Goal: Task Accomplishment & Management: Use online tool/utility

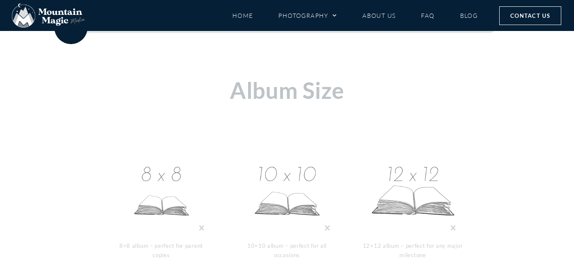
scroll to position [229, 0]
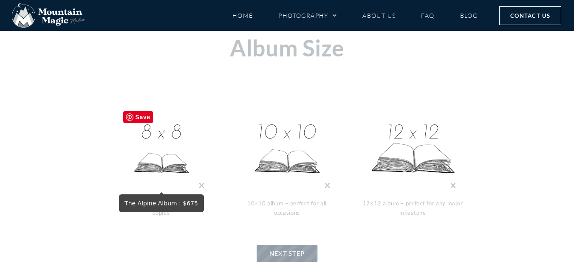
click at [169, 148] on img at bounding box center [161, 149] width 85 height 85
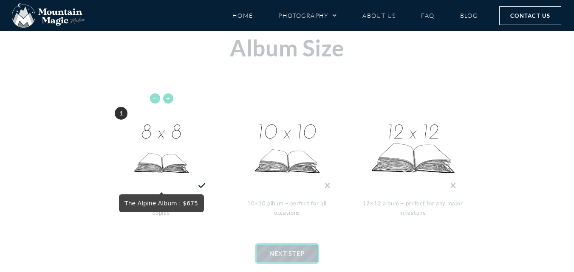
click at [287, 258] on link "NEXT STEP" at bounding box center [287, 253] width 61 height 17
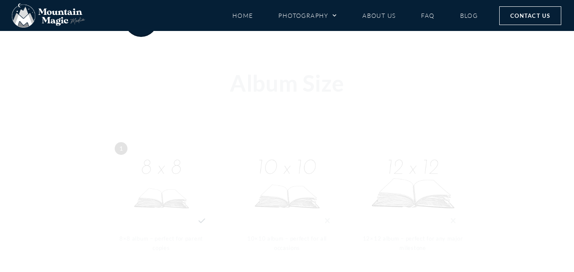
scroll to position [186, 0]
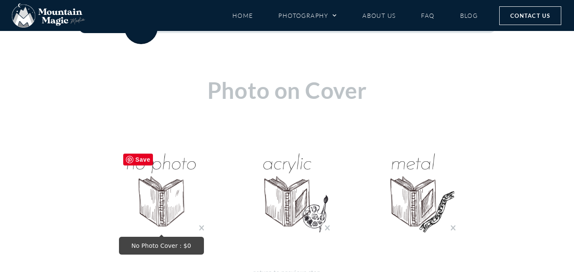
click at [146, 195] on img "No Photo Cover : $0" at bounding box center [161, 192] width 85 height 85
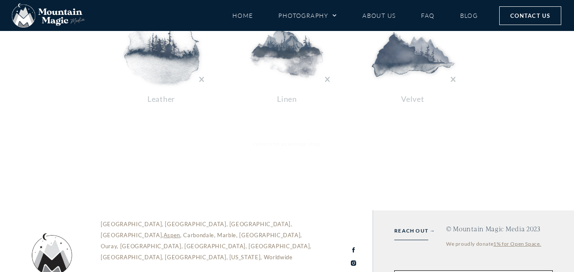
scroll to position [229, 0]
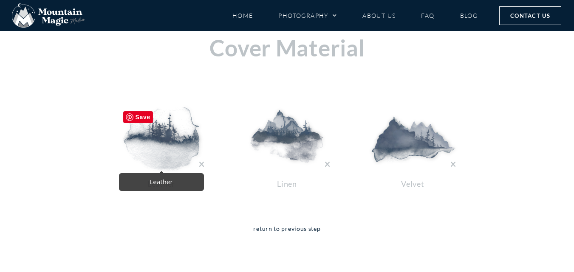
click at [153, 136] on img at bounding box center [161, 139] width 85 height 64
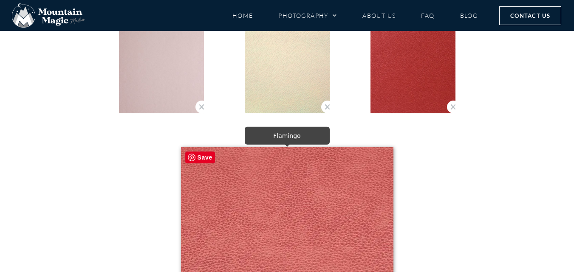
scroll to position [526, 0]
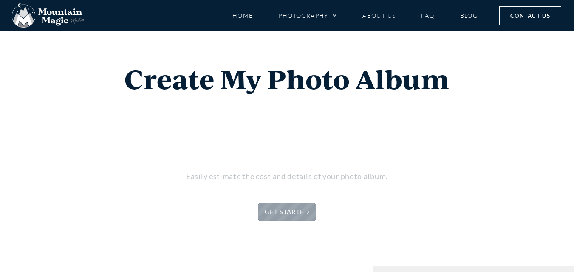
click at [291, 203] on link "GET STARTED" at bounding box center [286, 211] width 57 height 17
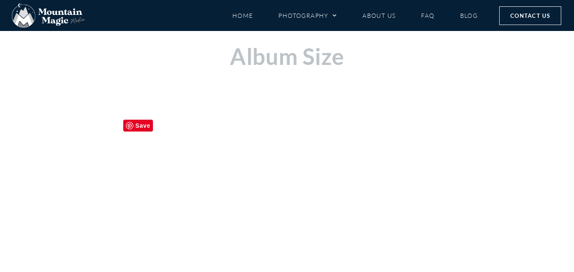
scroll to position [271, 0]
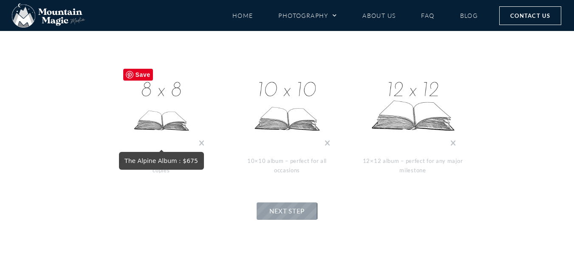
click at [167, 108] on img at bounding box center [161, 107] width 85 height 85
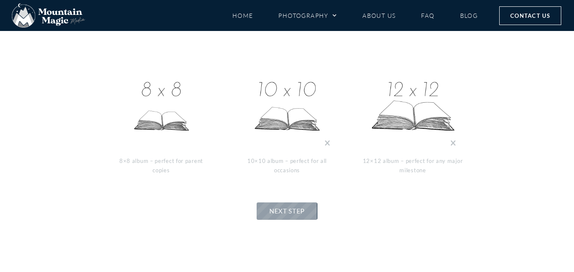
click at [259, 201] on div "Album Size - + 1 8×8 album – perfect for parent copies - + 1 10×10 album – perf…" at bounding box center [287, 104] width 510 height 252
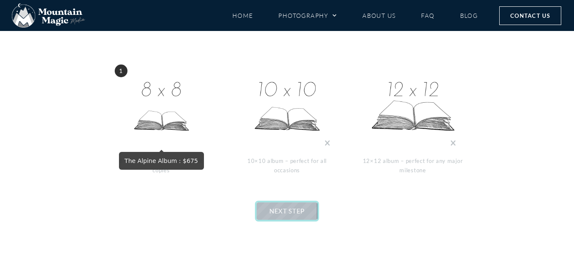
click at [271, 211] on span "NEXT STEP" at bounding box center [286, 211] width 35 height 8
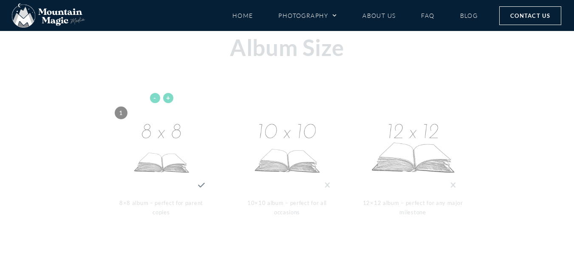
scroll to position [186, 0]
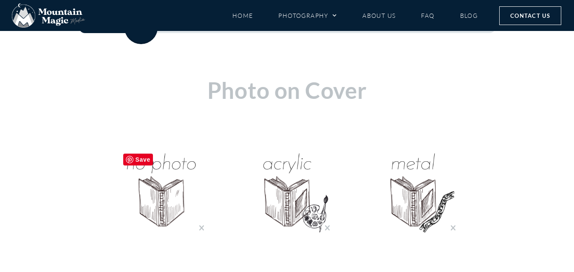
click at [163, 178] on img "No Photo Cover : $0" at bounding box center [161, 192] width 85 height 85
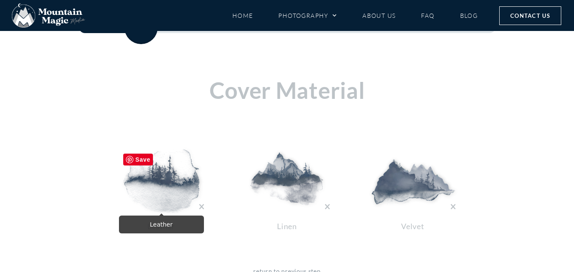
click at [161, 183] on img at bounding box center [161, 182] width 85 height 64
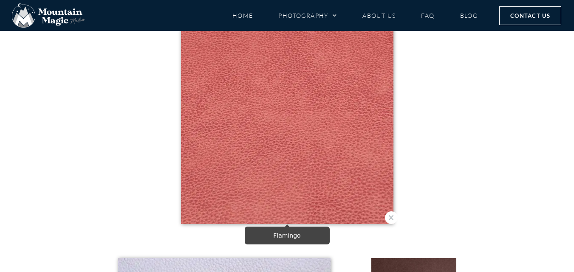
scroll to position [781, 0]
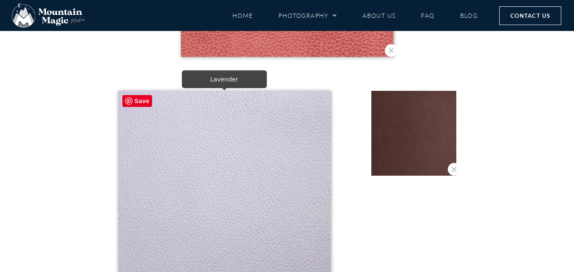
click at [233, 139] on img at bounding box center [224, 197] width 212 height 212
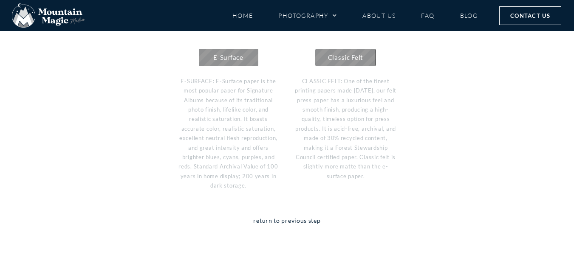
scroll to position [356, 0]
